Goal: Navigation & Orientation: Go to known website

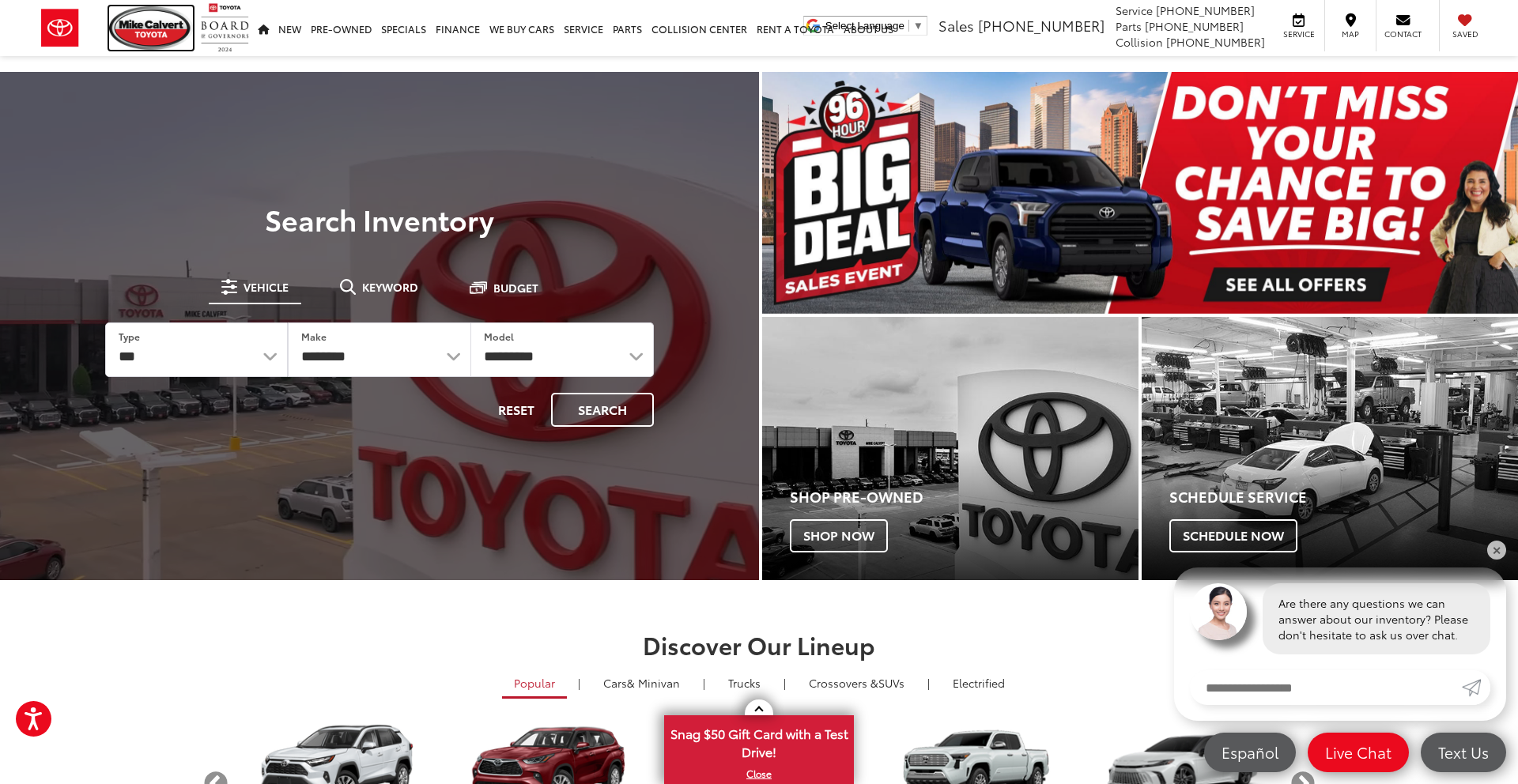
click at [155, 29] on img at bounding box center [151, 28] width 84 height 43
